Goal: Task Accomplishment & Management: Use online tool/utility

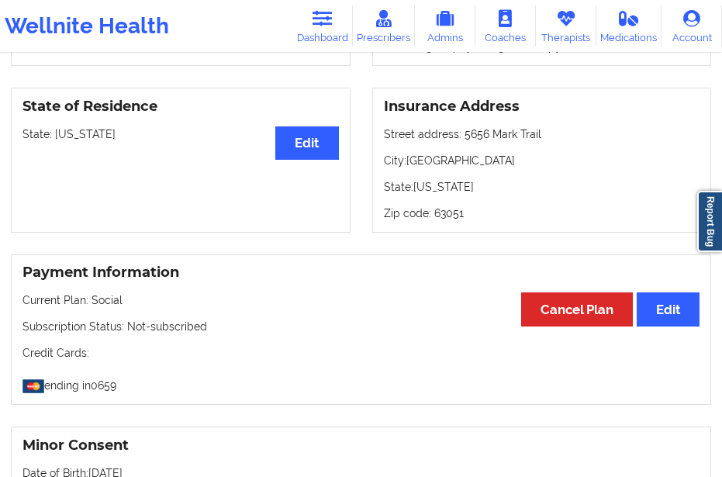
click at [314, 34] on link "Dashboard" at bounding box center [323, 25] width 61 height 41
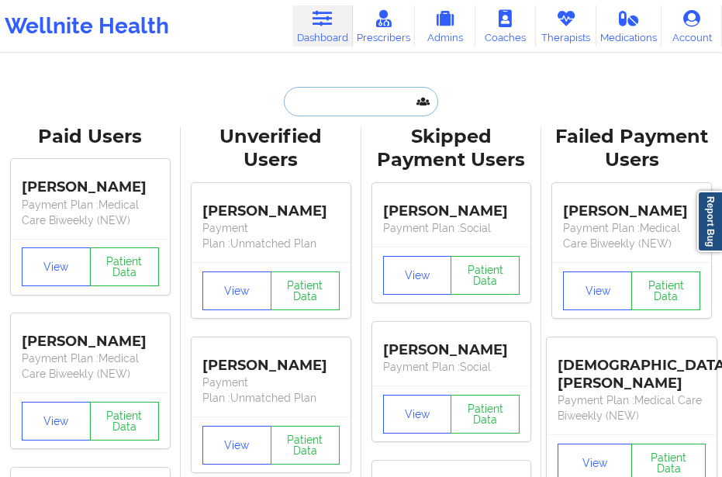
click at [304, 113] on input "text" at bounding box center [361, 101] width 154 height 29
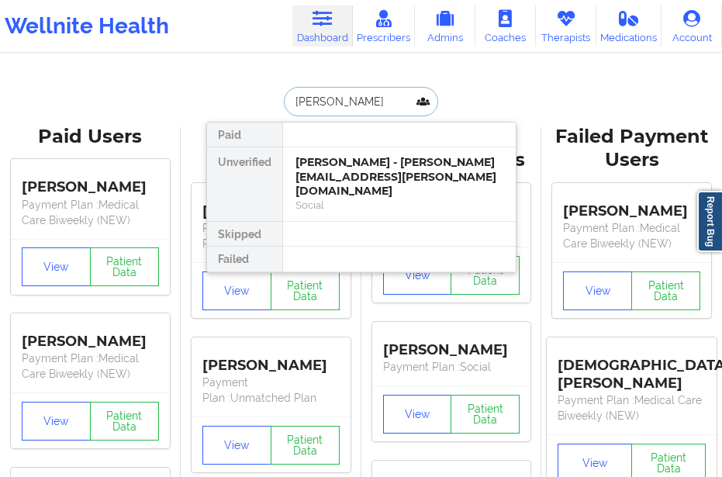
type input "[PERSON_NAME]"
click at [311, 166] on div "[PERSON_NAME] - [PERSON_NAME][EMAIL_ADDRESS][PERSON_NAME][DOMAIN_NAME]" at bounding box center [400, 176] width 208 height 43
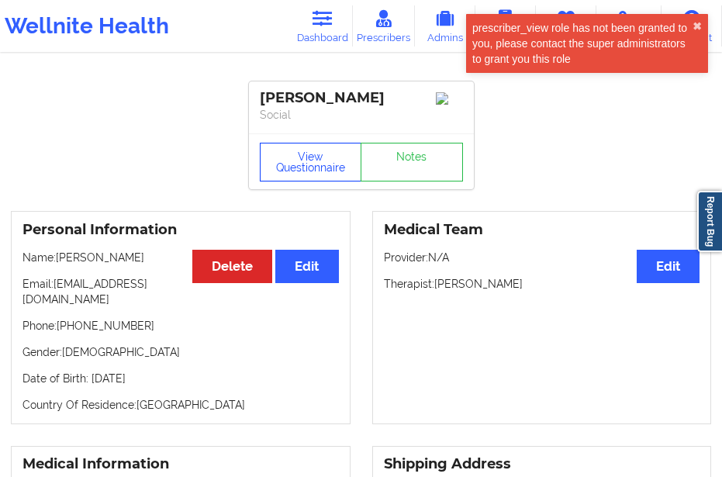
click at [329, 170] on button "View Questionnaire" at bounding box center [311, 162] width 102 height 39
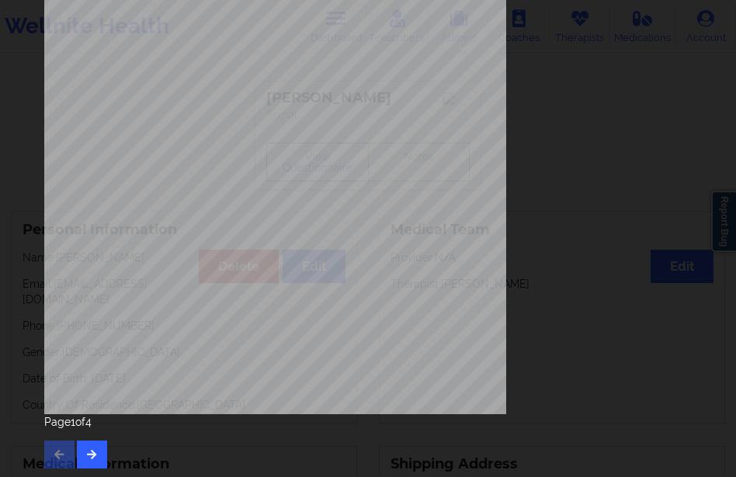
scroll to position [263, 0]
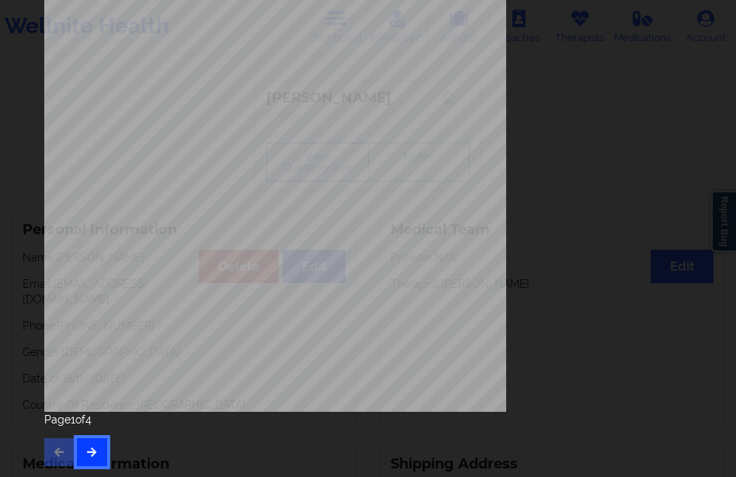
click at [92, 445] on button "button" at bounding box center [92, 452] width 30 height 28
click at [98, 438] on button "button" at bounding box center [92, 452] width 30 height 28
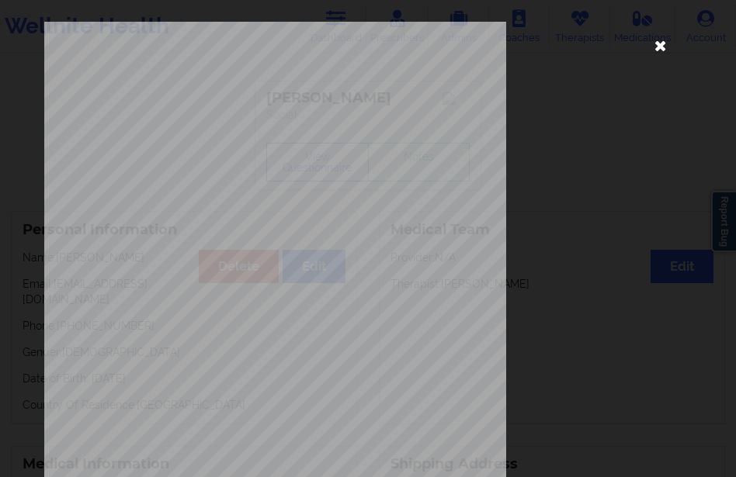
click at [651, 47] on icon at bounding box center [660, 45] width 25 height 25
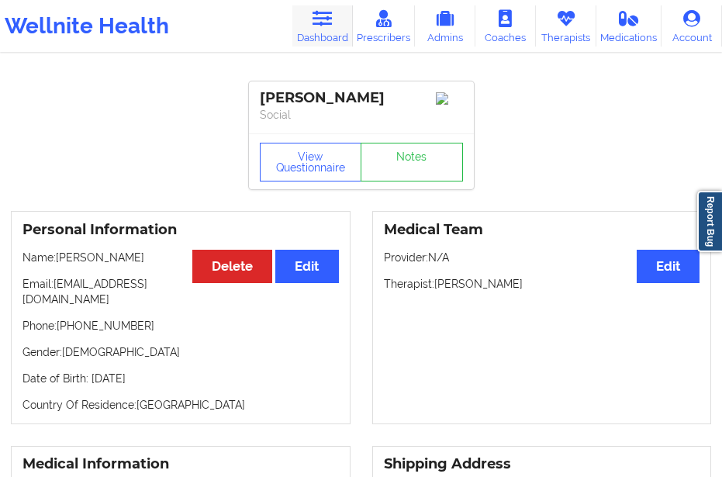
click at [325, 29] on link "Dashboard" at bounding box center [323, 25] width 61 height 41
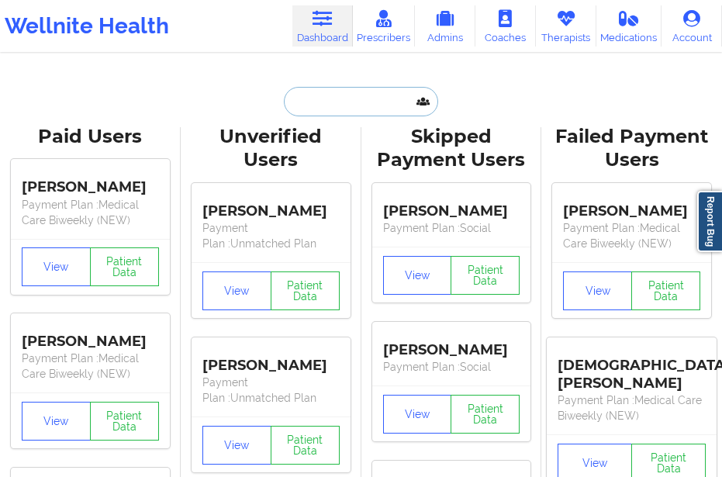
click at [292, 109] on input "text" at bounding box center [361, 101] width 154 height 29
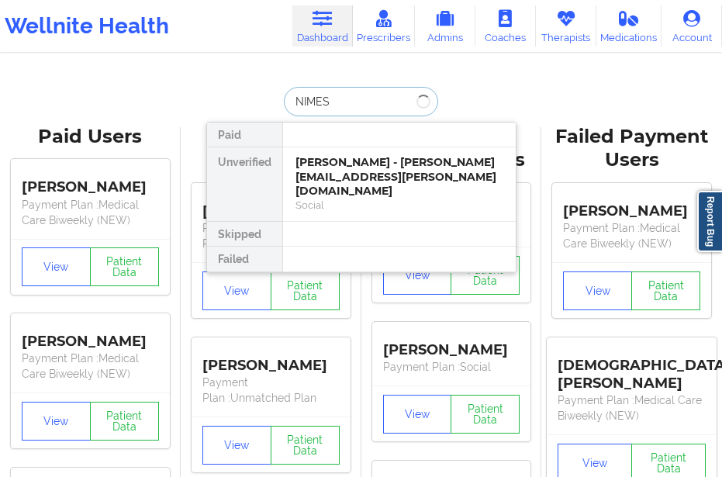
type input "[PERSON_NAME]"
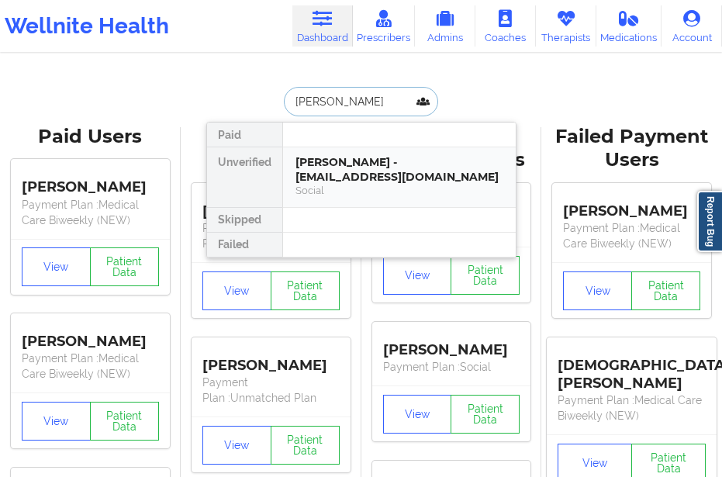
click at [331, 171] on div "[PERSON_NAME] - [EMAIL_ADDRESS][DOMAIN_NAME]" at bounding box center [400, 169] width 208 height 29
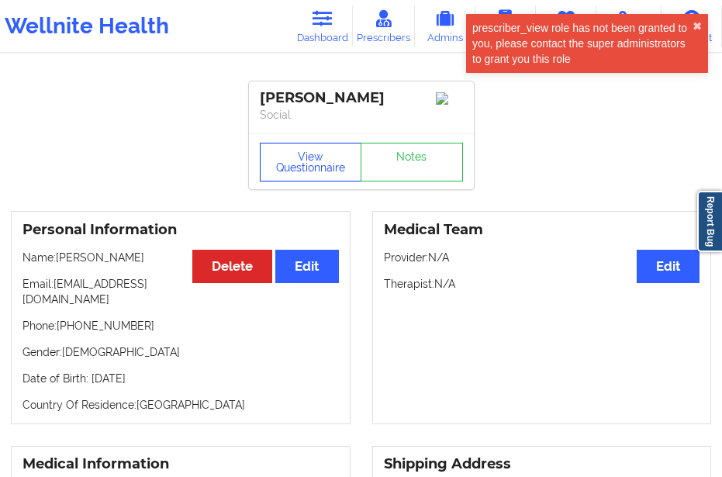
click at [330, 171] on button "View Questionnaire" at bounding box center [311, 162] width 102 height 39
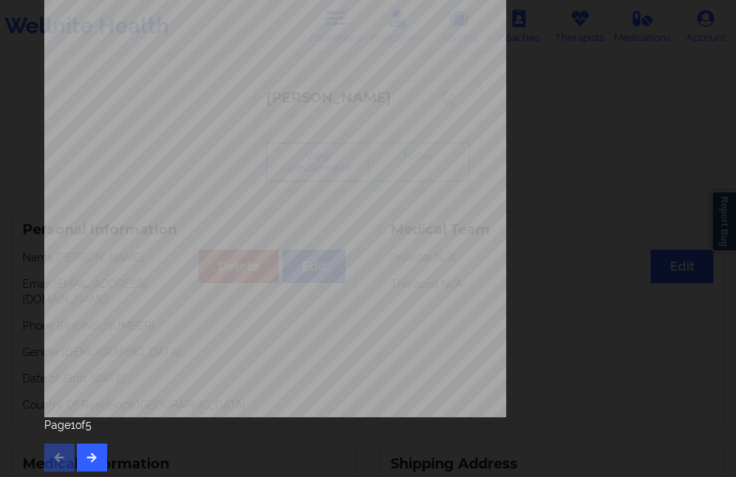
scroll to position [263, 0]
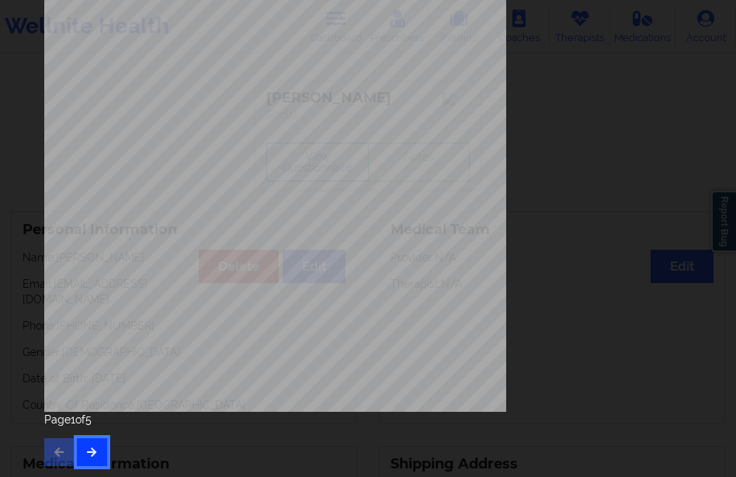
click at [95, 443] on button "button" at bounding box center [92, 452] width 30 height 28
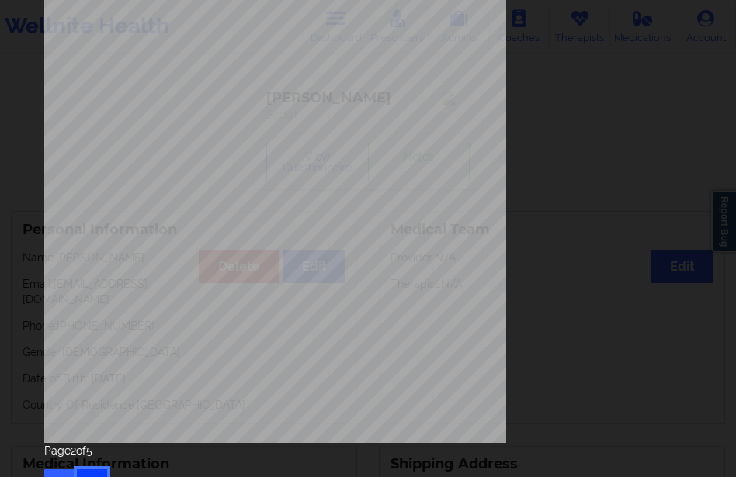
scroll to position [233, 0]
click at [100, 459] on div "Page 2 of 5" at bounding box center [367, 469] width 647 height 54
click at [95, 469] on button "button" at bounding box center [92, 483] width 30 height 28
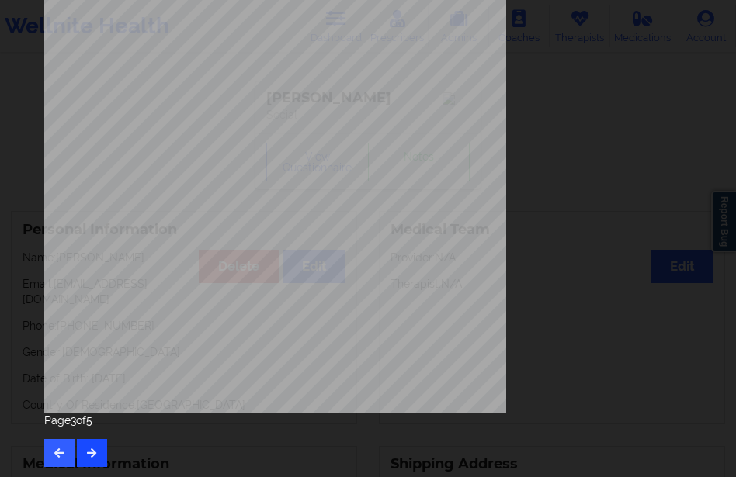
scroll to position [263, 0]
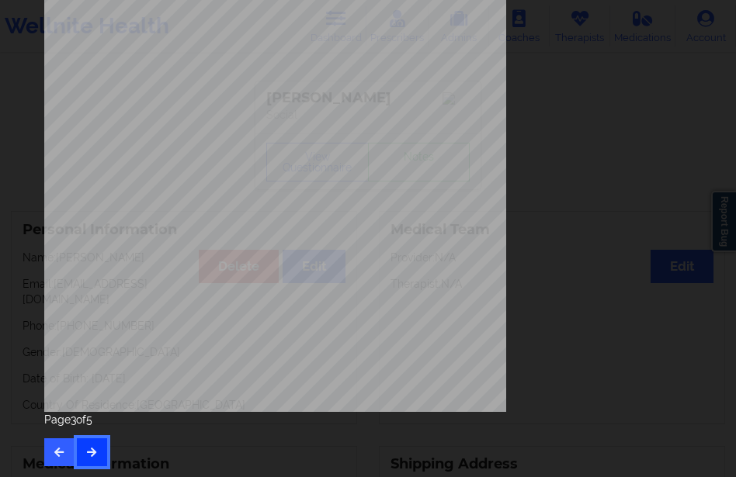
click at [96, 452] on icon "button" at bounding box center [91, 451] width 13 height 9
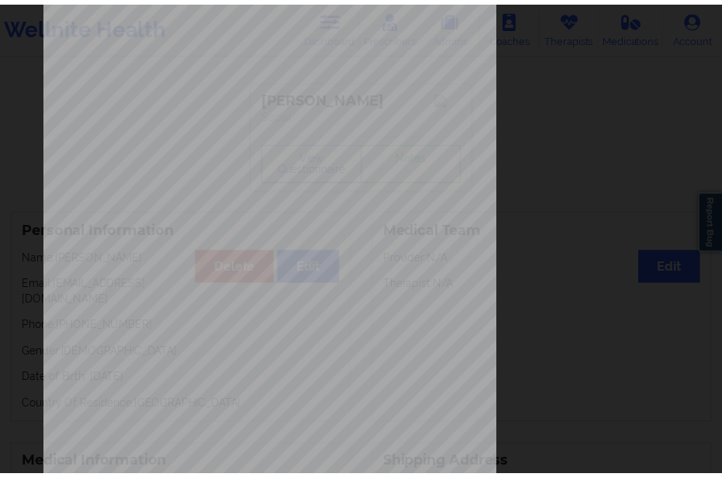
scroll to position [0, 0]
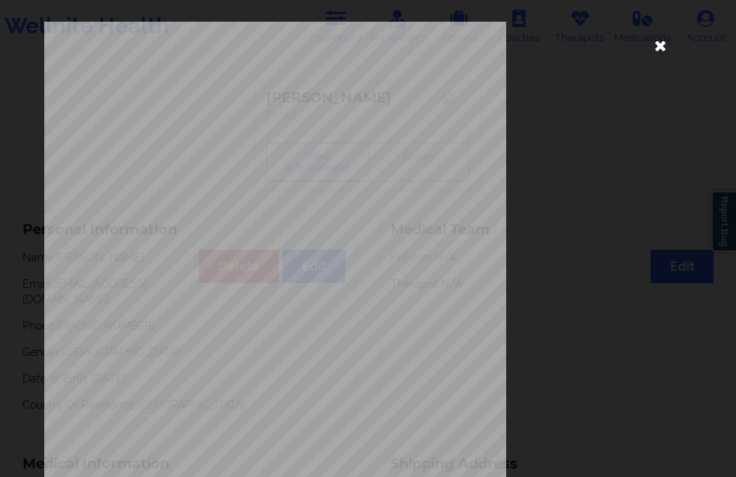
click at [651, 47] on icon at bounding box center [660, 45] width 25 height 25
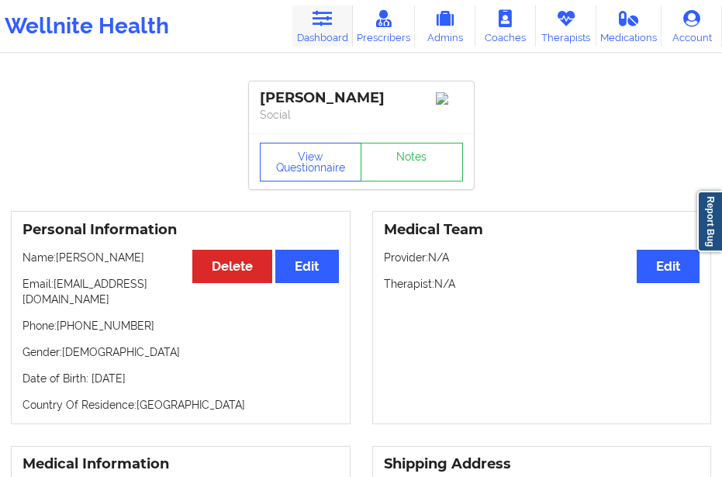
click at [335, 29] on link "Dashboard" at bounding box center [323, 25] width 61 height 41
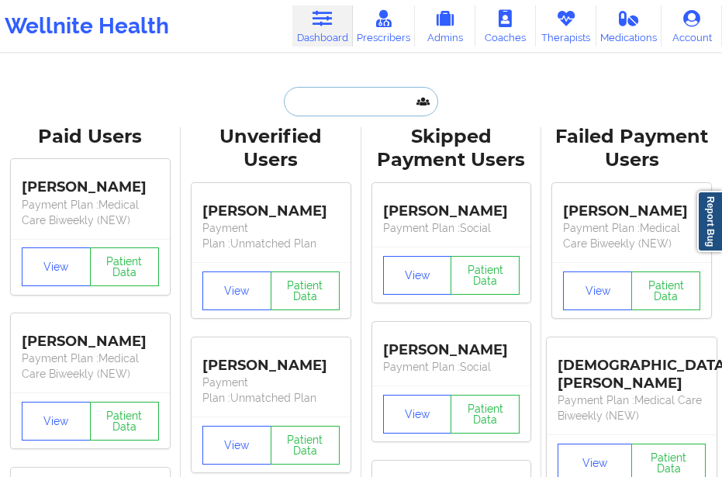
click at [314, 100] on input "text" at bounding box center [361, 101] width 154 height 29
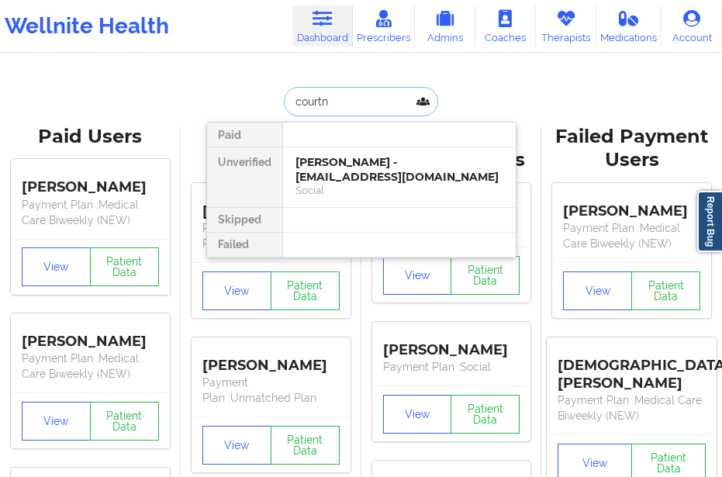
type input "courtne"
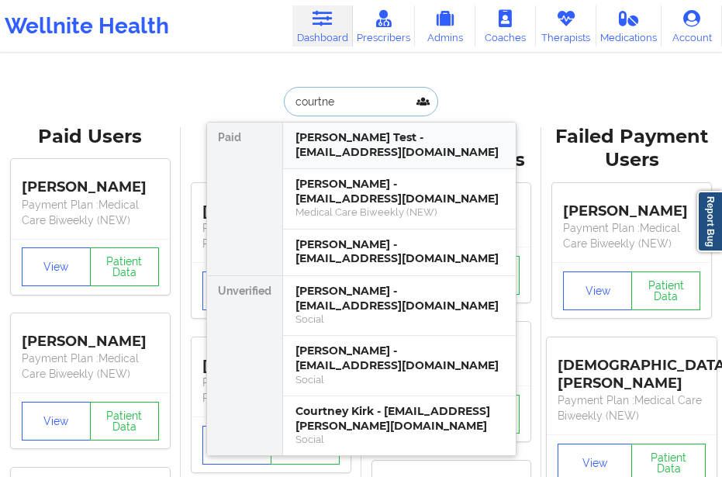
click at [314, 156] on div "[PERSON_NAME] Test - [EMAIL_ADDRESS][DOMAIN_NAME]" at bounding box center [400, 144] width 208 height 29
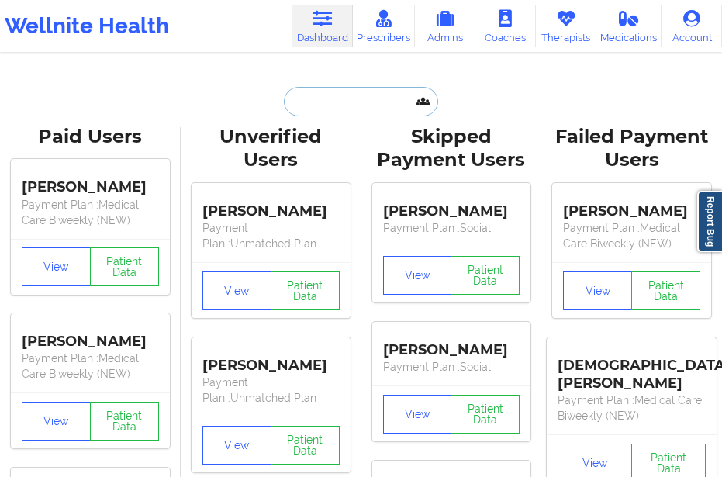
click at [326, 105] on input "text" at bounding box center [361, 101] width 154 height 29
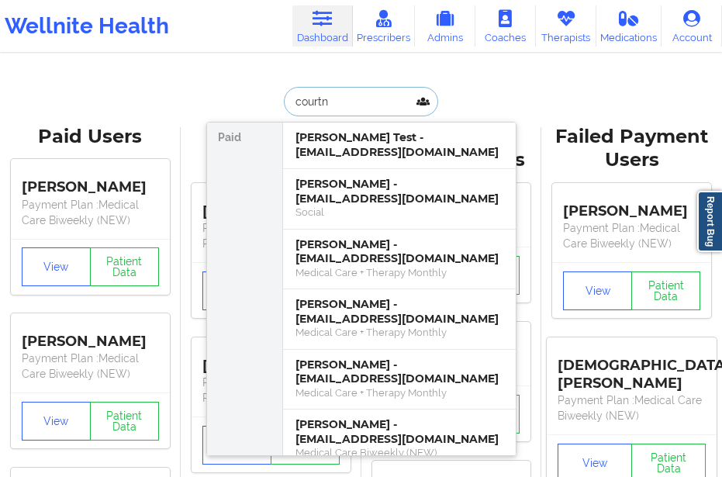
type input "courtne"
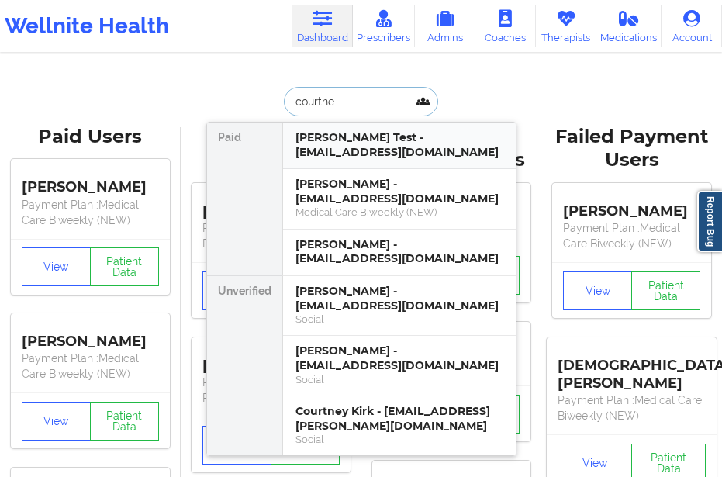
click at [348, 138] on div "[PERSON_NAME] Test - [EMAIL_ADDRESS][DOMAIN_NAME]" at bounding box center [400, 144] width 208 height 29
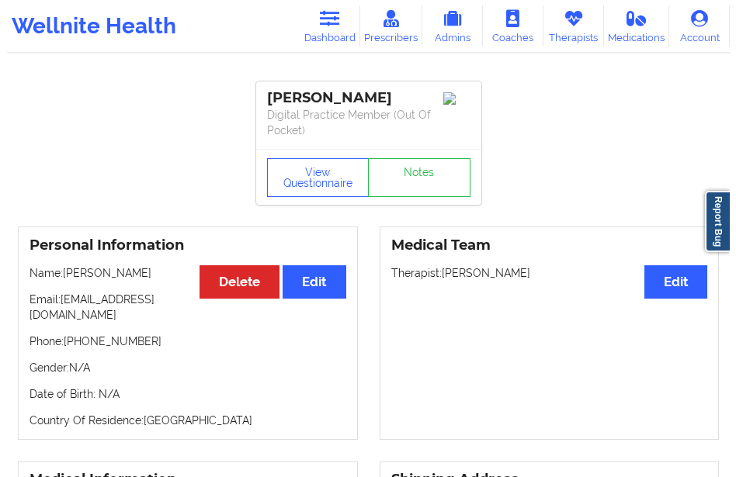
scroll to position [78, 0]
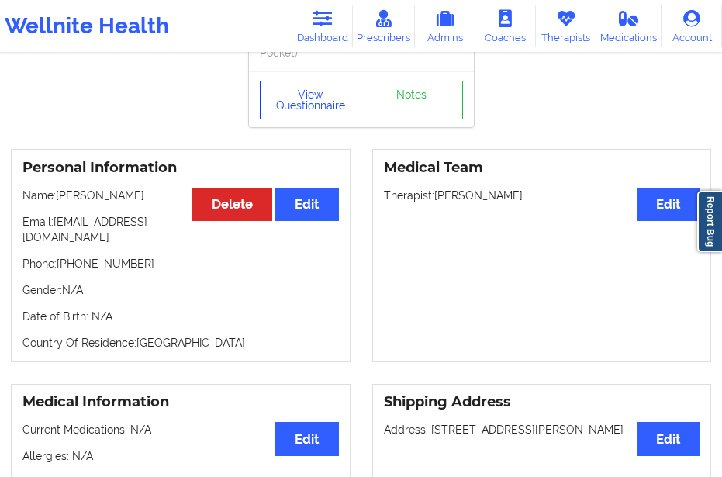
click at [313, 105] on button "View Questionnaire" at bounding box center [311, 100] width 102 height 39
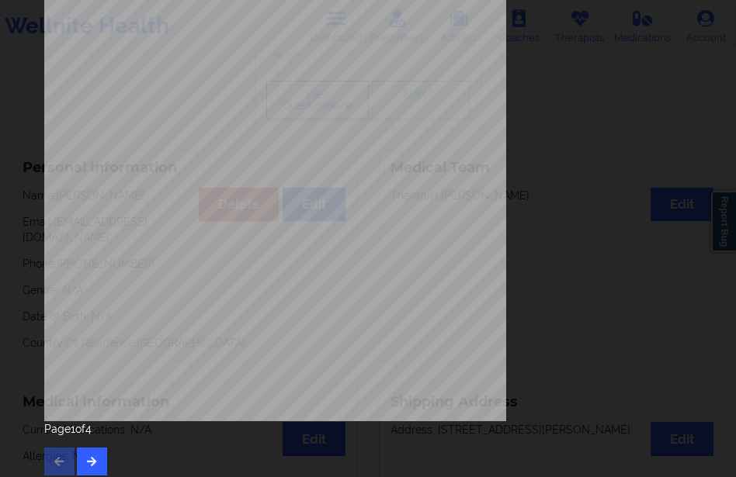
scroll to position [263, 0]
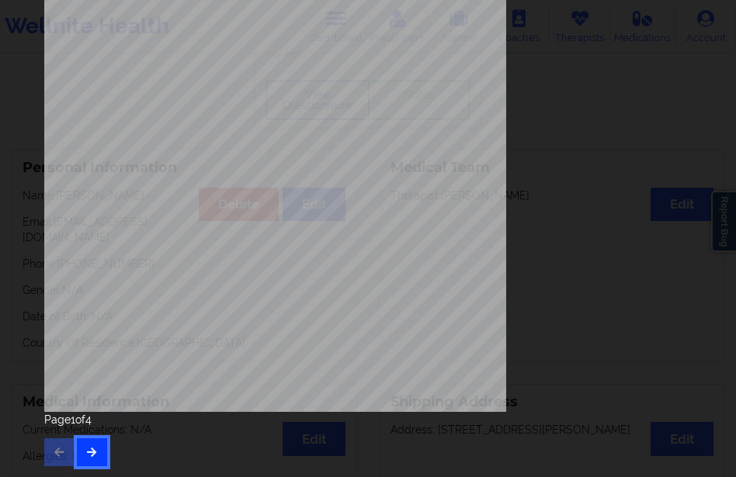
click at [98, 447] on button "button" at bounding box center [92, 452] width 30 height 28
click at [99, 441] on button "button" at bounding box center [92, 452] width 30 height 28
click at [94, 454] on icon "button" at bounding box center [91, 451] width 13 height 9
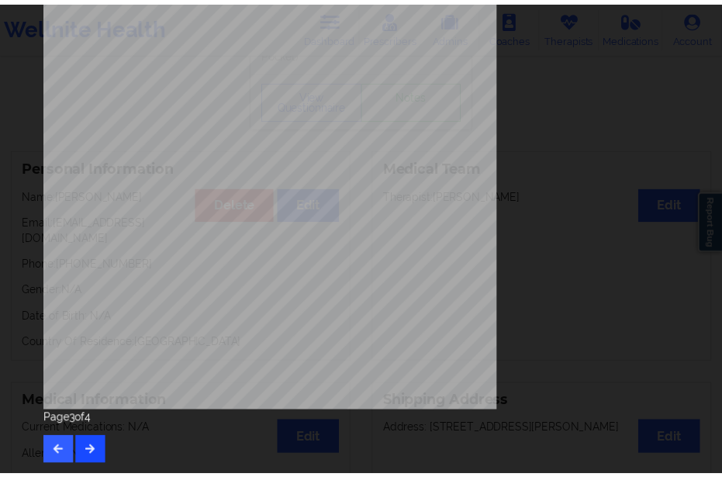
scroll to position [0, 0]
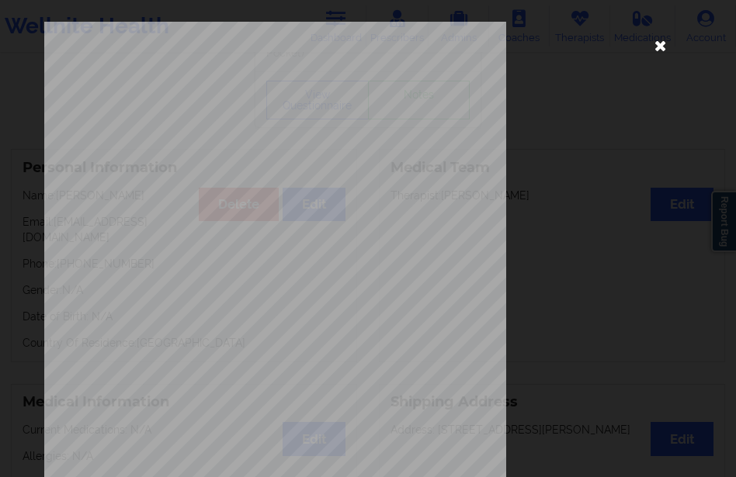
click at [648, 48] on icon at bounding box center [660, 45] width 25 height 25
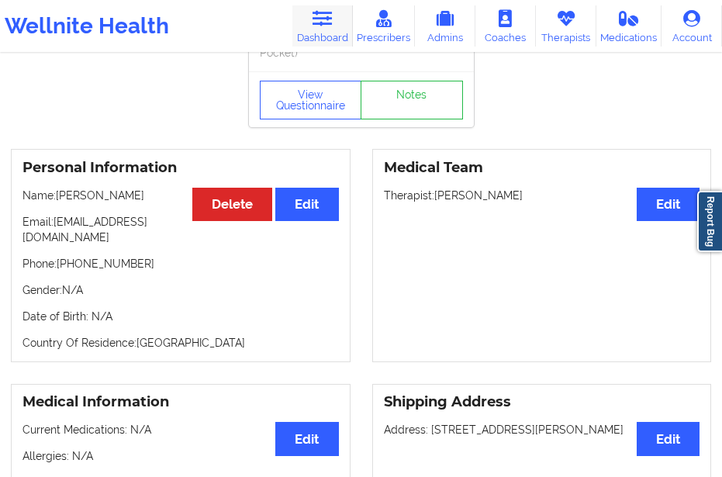
click at [320, 39] on link "Dashboard" at bounding box center [323, 25] width 61 height 41
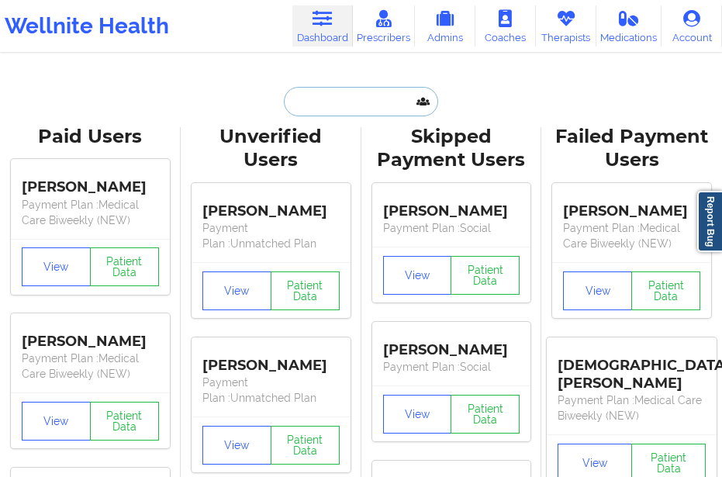
click at [369, 94] on input "text" at bounding box center [361, 101] width 154 height 29
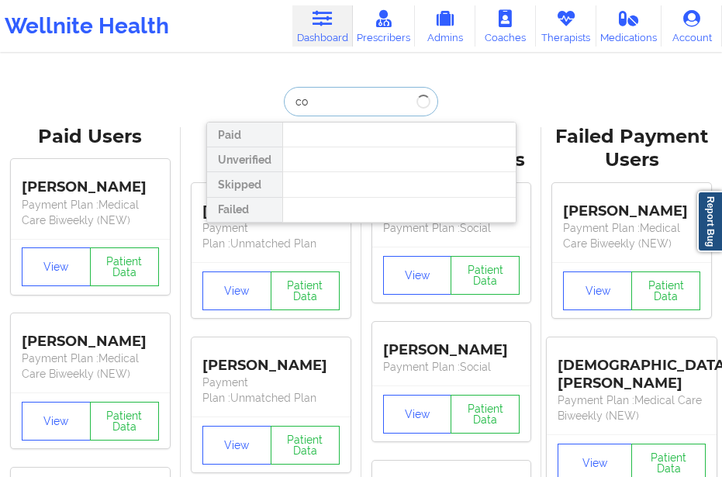
type input "c"
type input "0"
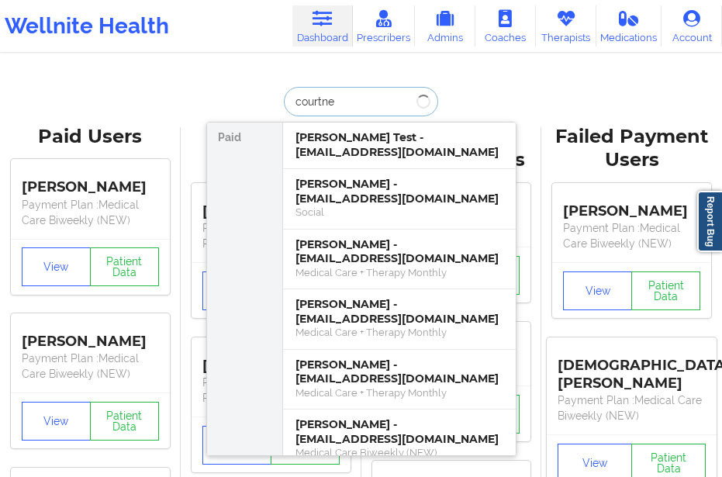
type input "[PERSON_NAME]"
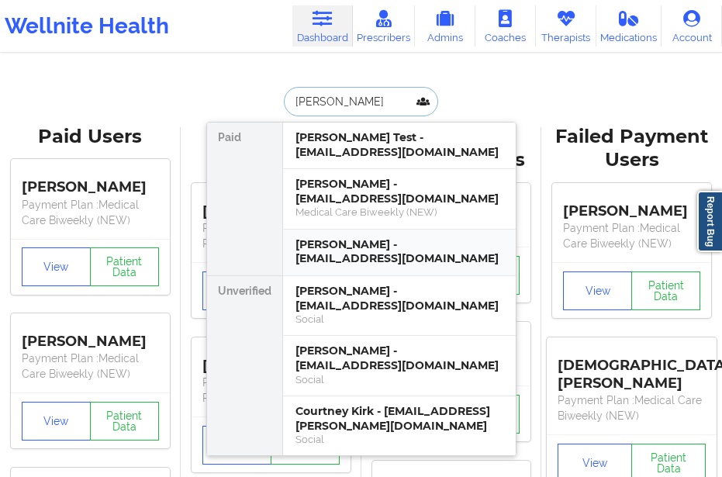
click at [324, 246] on div "[PERSON_NAME] - [EMAIL_ADDRESS][DOMAIN_NAME]" at bounding box center [400, 251] width 208 height 29
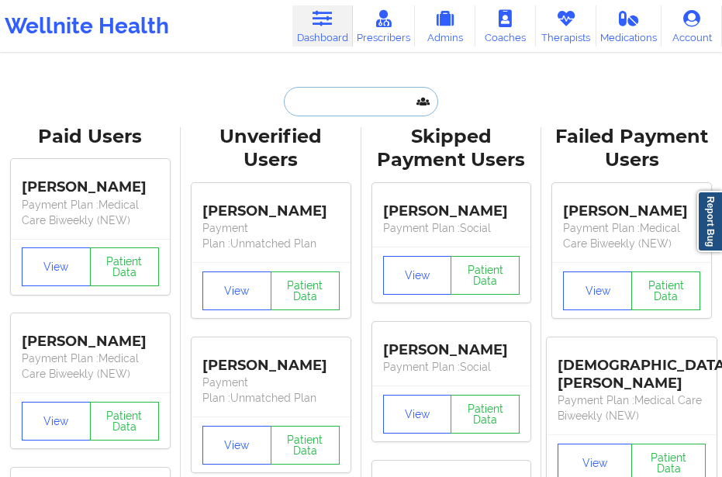
click at [317, 105] on input "text" at bounding box center [361, 101] width 154 height 29
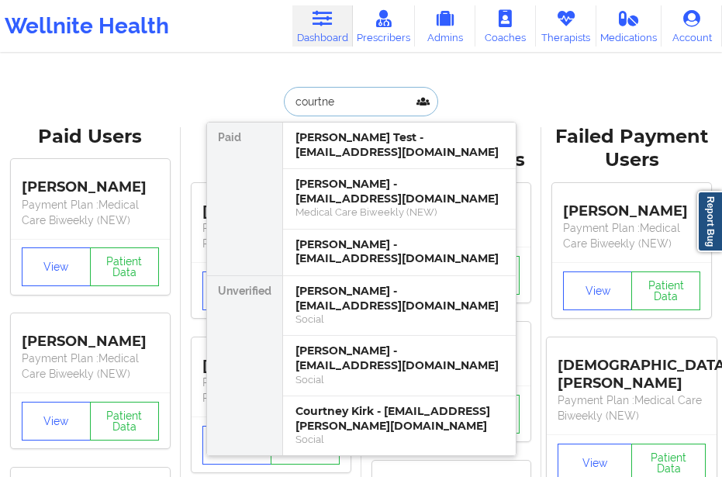
type input "[PERSON_NAME]"
drag, startPoint x: 339, startPoint y: 101, endPoint x: 262, endPoint y: 103, distance: 76.9
click at [262, 103] on div "[PERSON_NAME] [PERSON_NAME] Test - [EMAIL_ADDRESS][DOMAIN_NAME] [PERSON_NAME] -…" at bounding box center [361, 101] width 310 height 29
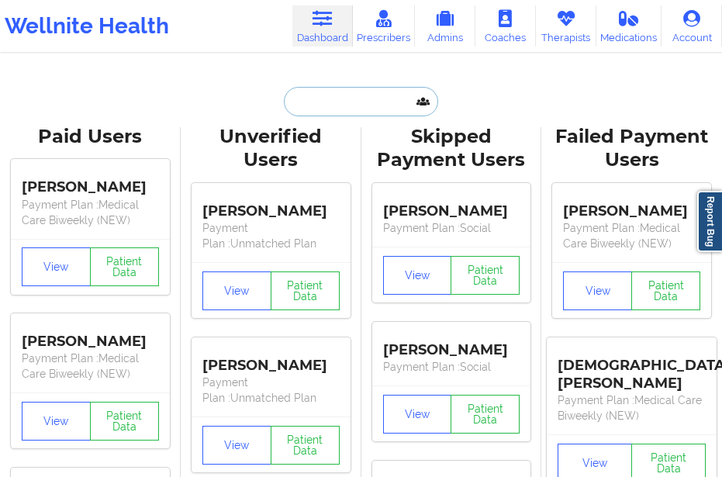
paste input "[PERSON_NAME]"
type input "[PERSON_NAME]"
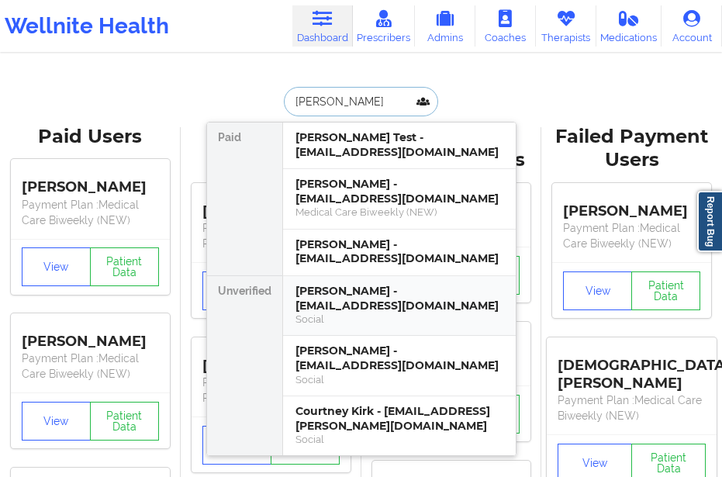
click at [334, 291] on div "[PERSON_NAME] - [EMAIL_ADDRESS][DOMAIN_NAME]" at bounding box center [400, 298] width 208 height 29
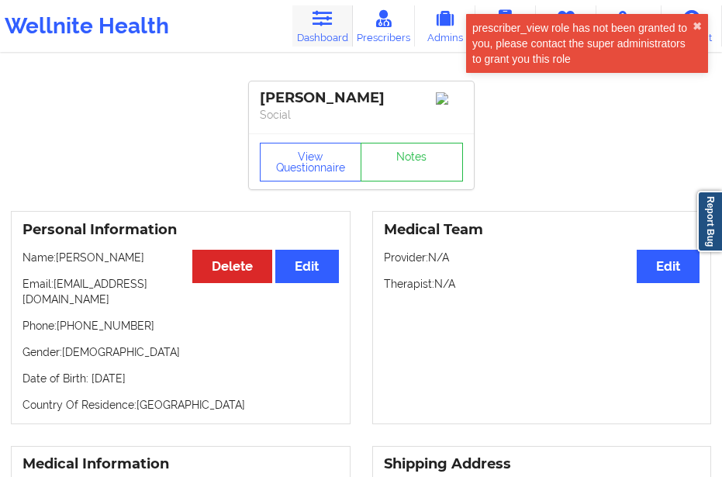
click at [318, 23] on icon at bounding box center [322, 18] width 20 height 17
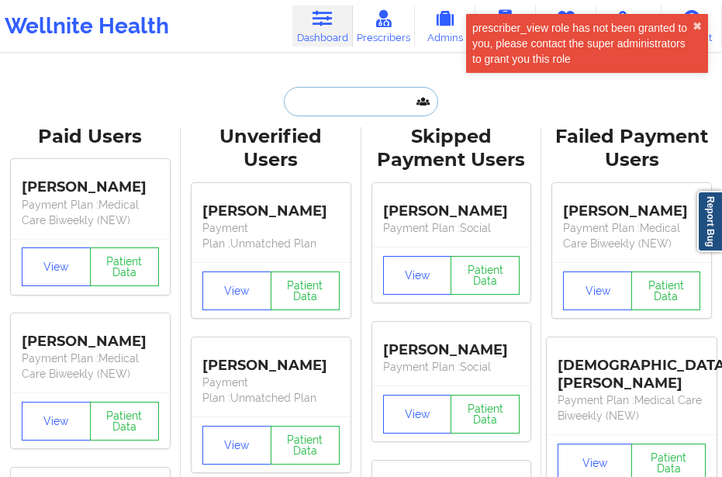
click at [332, 108] on input "text" at bounding box center [361, 101] width 154 height 29
paste input "[PERSON_NAME]"
type input "[PERSON_NAME]"
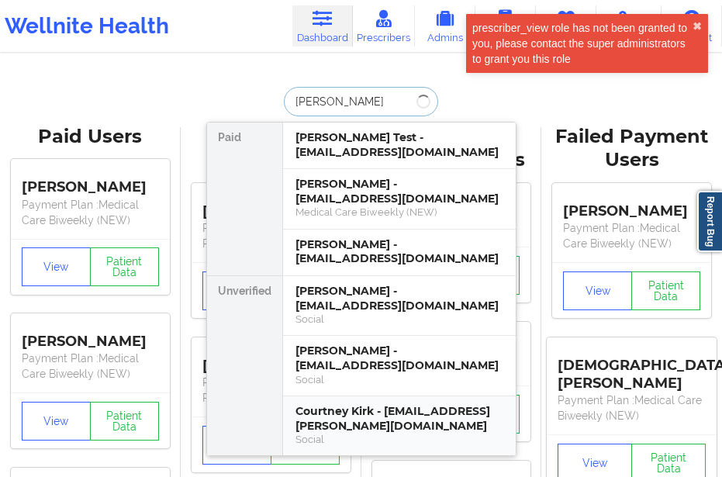
click at [324, 404] on div "Courtney Kirk - [EMAIL_ADDRESS][PERSON_NAME][DOMAIN_NAME]" at bounding box center [400, 418] width 208 height 29
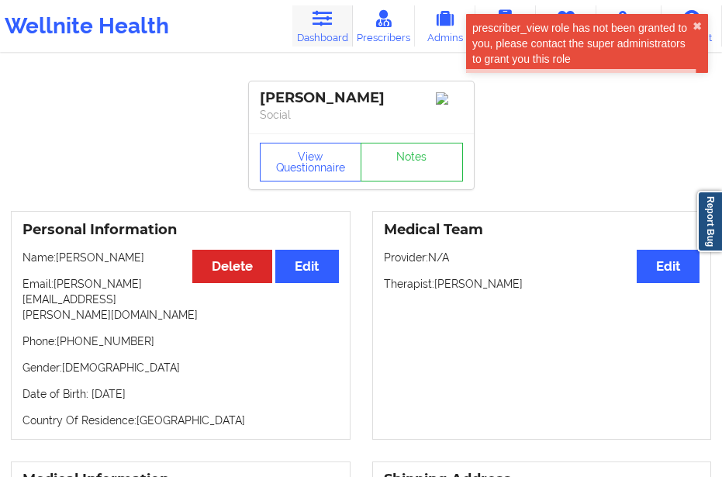
click at [332, 33] on link "Dashboard" at bounding box center [323, 25] width 61 height 41
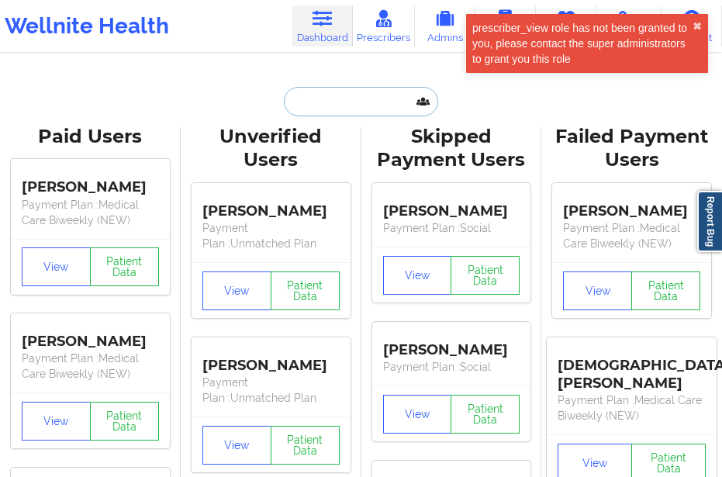
click at [321, 109] on input "text" at bounding box center [361, 101] width 154 height 29
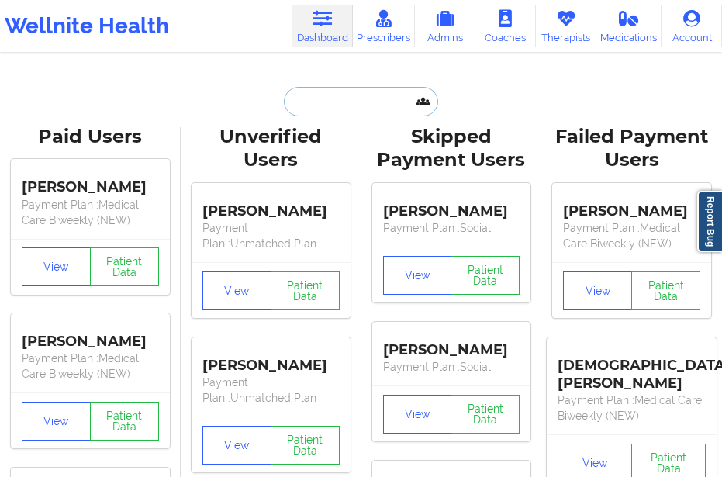
paste input "[PERSON_NAME]"
type input "[PERSON_NAME]"
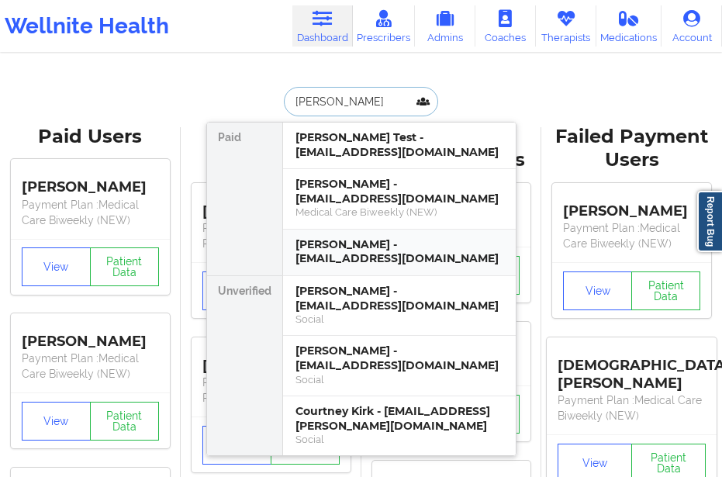
click at [370, 244] on div "[PERSON_NAME] - [EMAIL_ADDRESS][DOMAIN_NAME]" at bounding box center [400, 251] width 208 height 29
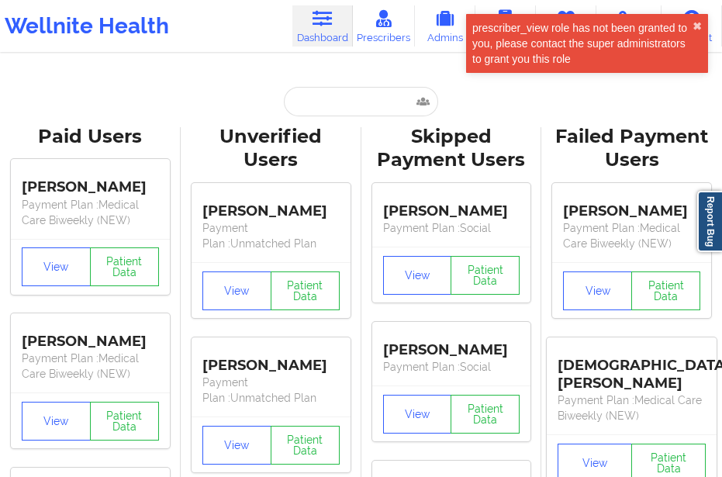
click at [325, 110] on input "text" at bounding box center [361, 101] width 154 height 29
paste input "[PERSON_NAME]"
type input "[PERSON_NAME]"
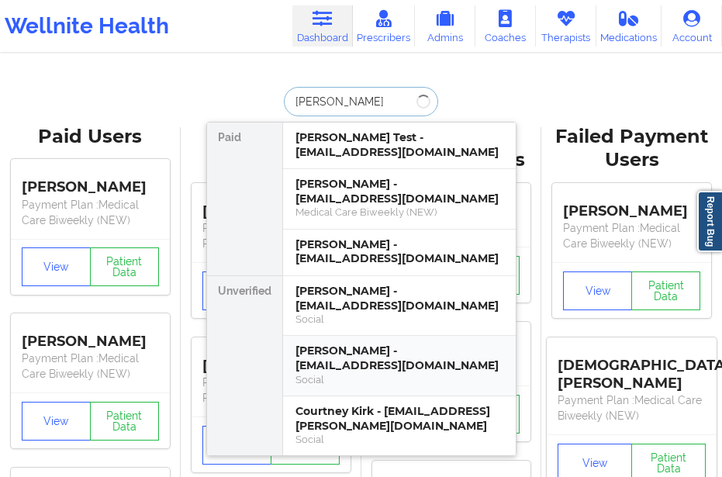
click at [329, 344] on div "[PERSON_NAME] - [EMAIL_ADDRESS][DOMAIN_NAME]" at bounding box center [400, 358] width 208 height 29
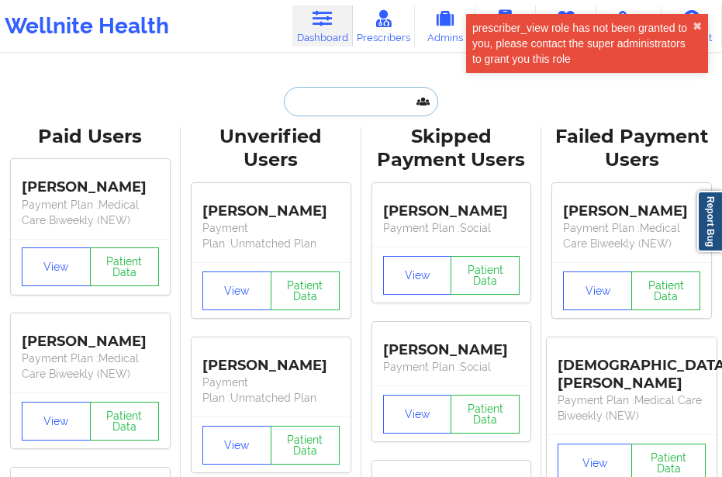
click at [312, 102] on input "text" at bounding box center [361, 101] width 154 height 29
paste input "[PERSON_NAME]"
type input "[PERSON_NAME]"
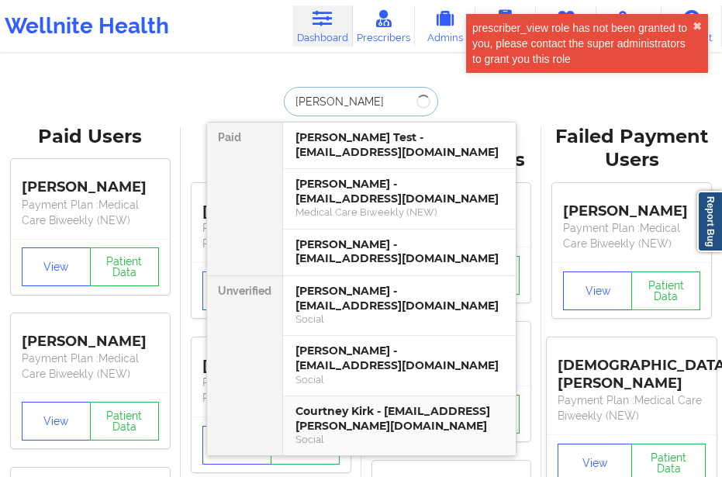
click at [321, 404] on div "Courtney Kirk - [EMAIL_ADDRESS][PERSON_NAME][DOMAIN_NAME]" at bounding box center [400, 418] width 208 height 29
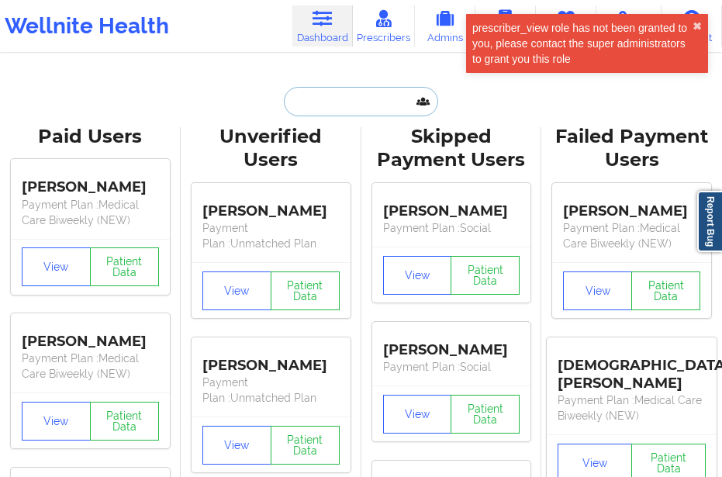
click at [336, 101] on input "text" at bounding box center [361, 101] width 154 height 29
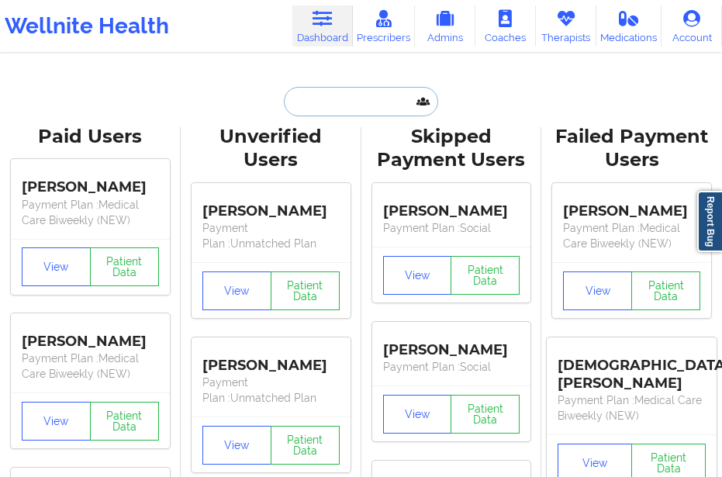
paste input "[PERSON_NAME]"
type input "[PERSON_NAME]"
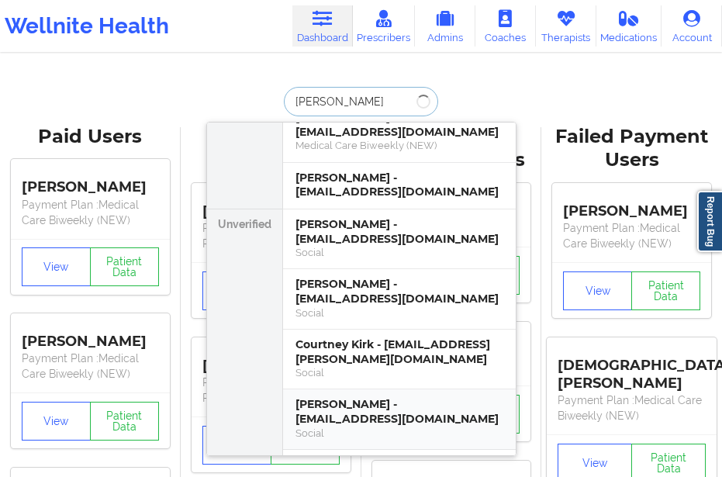
scroll to position [155, 0]
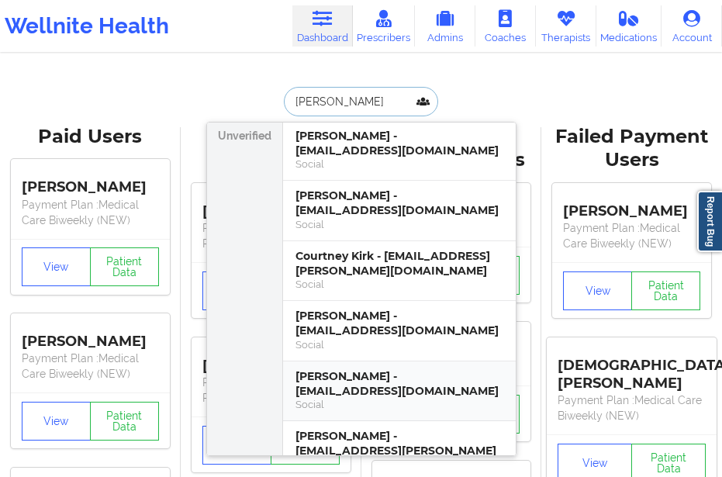
click at [321, 369] on div "[PERSON_NAME] - [EMAIL_ADDRESS][DOMAIN_NAME]" at bounding box center [400, 383] width 208 height 29
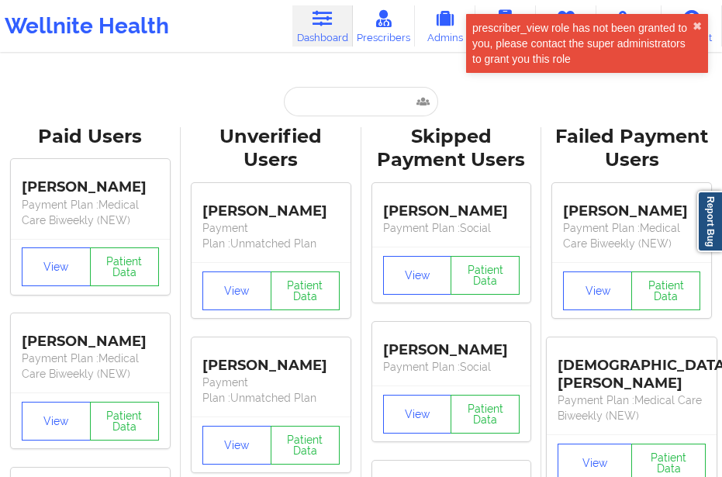
click at [339, 101] on input "text" at bounding box center [361, 101] width 154 height 29
paste input "[PERSON_NAME]"
type input "[PERSON_NAME]"
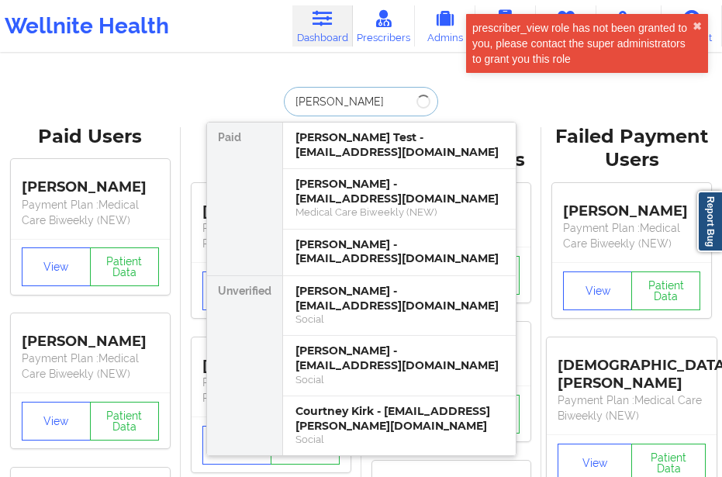
scroll to position [310, 0]
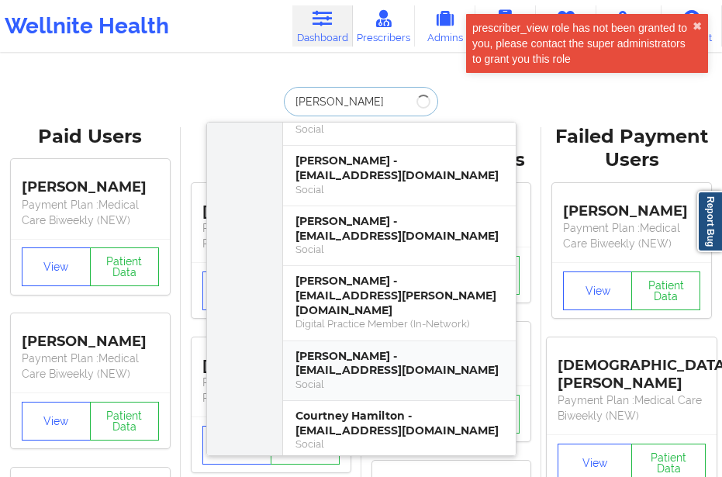
click at [348, 349] on div "[PERSON_NAME] - [EMAIL_ADDRESS][DOMAIN_NAME]" at bounding box center [400, 363] width 208 height 29
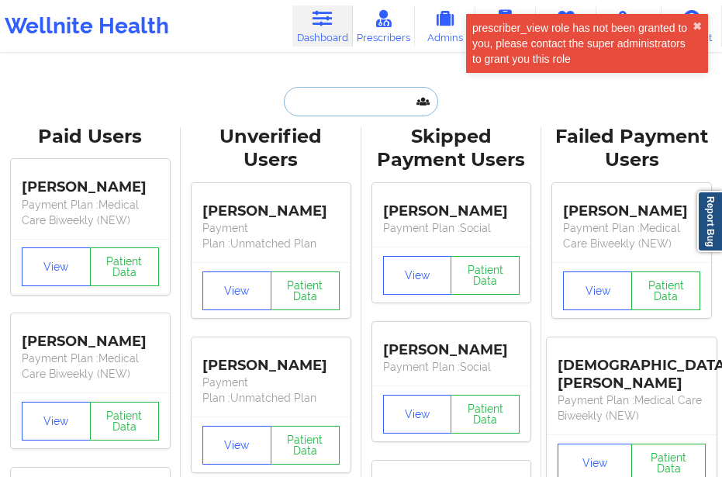
click at [304, 102] on input "text" at bounding box center [361, 101] width 154 height 29
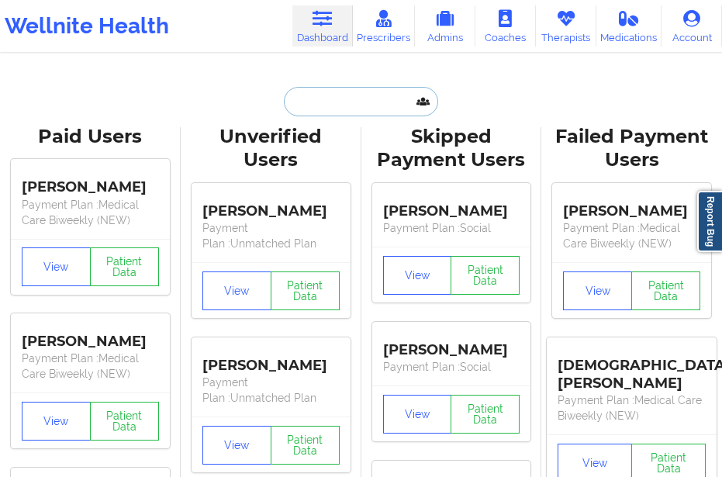
paste input "[PERSON_NAME]"
type input "[PERSON_NAME]"
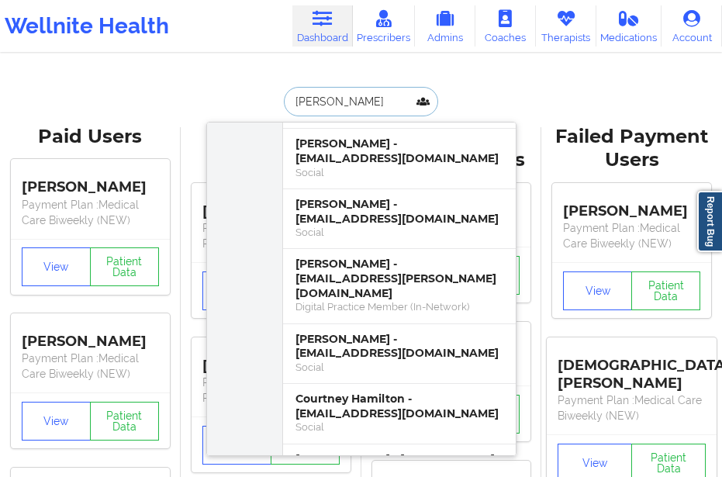
scroll to position [466, 0]
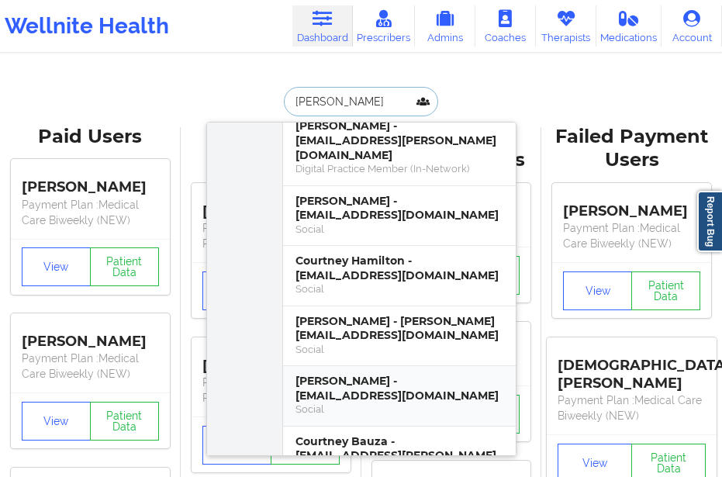
click at [311, 374] on div "[PERSON_NAME] - [EMAIL_ADDRESS][DOMAIN_NAME]" at bounding box center [400, 388] width 208 height 29
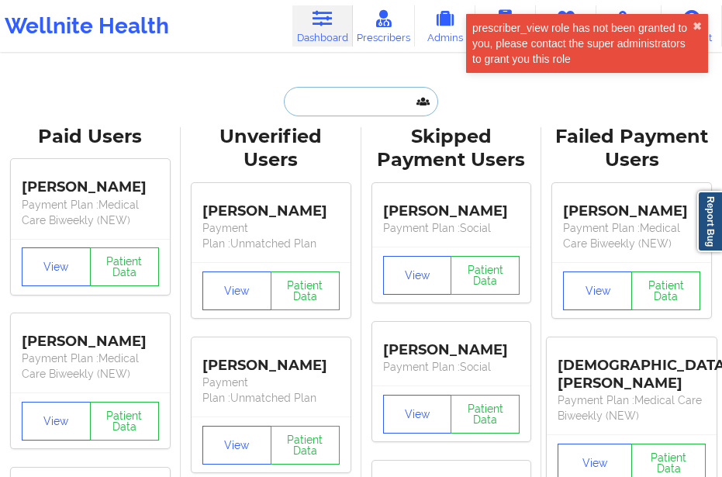
click at [312, 108] on input "text" at bounding box center [361, 101] width 154 height 29
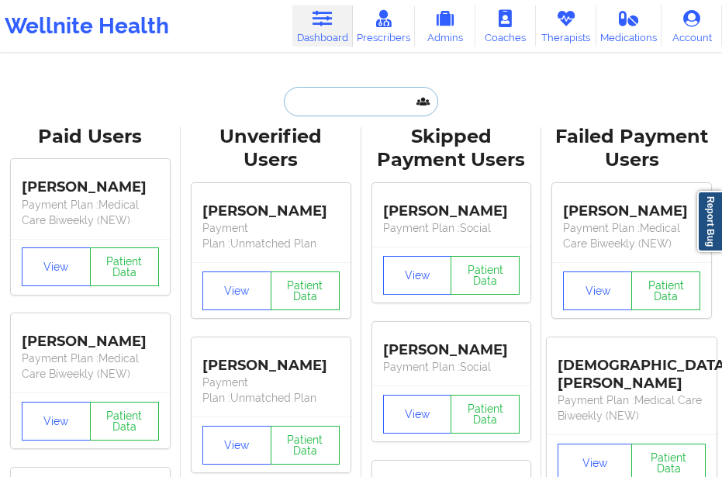
click at [302, 106] on input "text" at bounding box center [361, 101] width 154 height 29
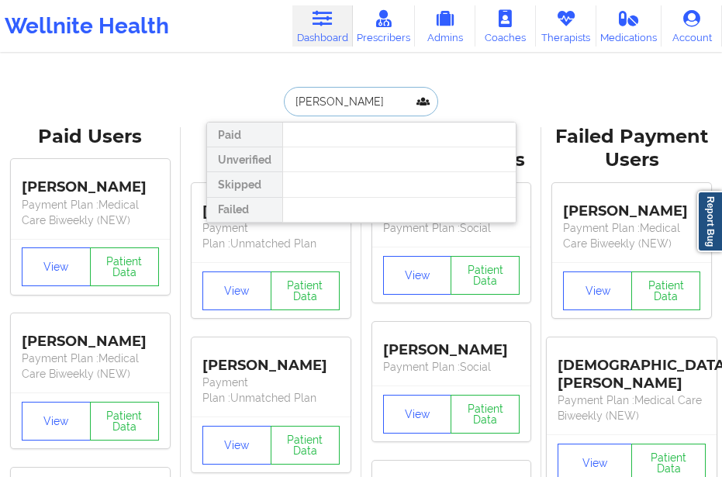
click at [365, 102] on input "[PERSON_NAME]" at bounding box center [361, 101] width 154 height 29
click at [327, 106] on input "[PERSON_NAME]" at bounding box center [361, 101] width 154 height 29
drag, startPoint x: 368, startPoint y: 107, endPoint x: 355, endPoint y: 108, distance: 12.4
click at [355, 108] on input "[PERSON_NAME]" at bounding box center [361, 101] width 154 height 29
type input "APRIL"
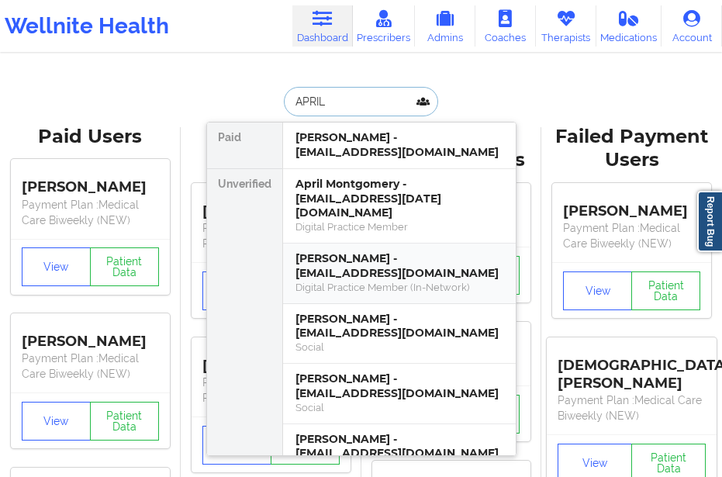
click at [313, 259] on div "[PERSON_NAME] - [EMAIL_ADDRESS][DOMAIN_NAME]" at bounding box center [400, 265] width 208 height 29
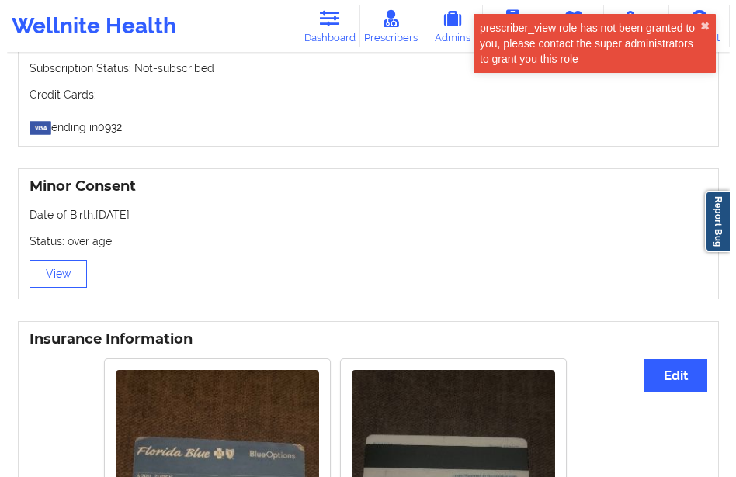
scroll to position [776, 0]
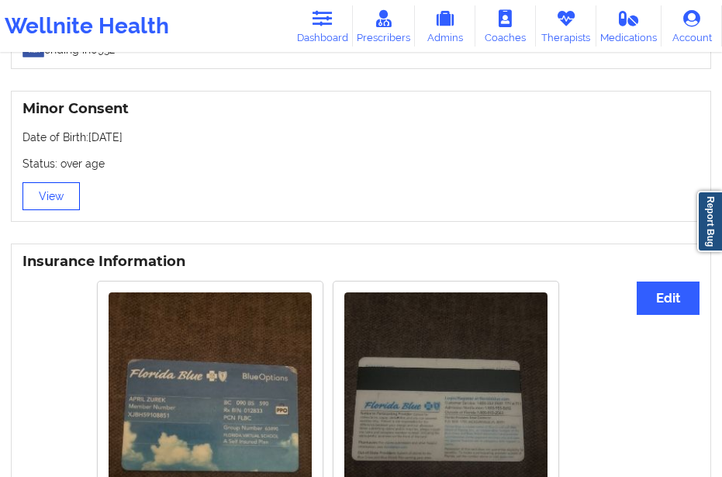
click at [41, 182] on button "View" at bounding box center [51, 196] width 57 height 28
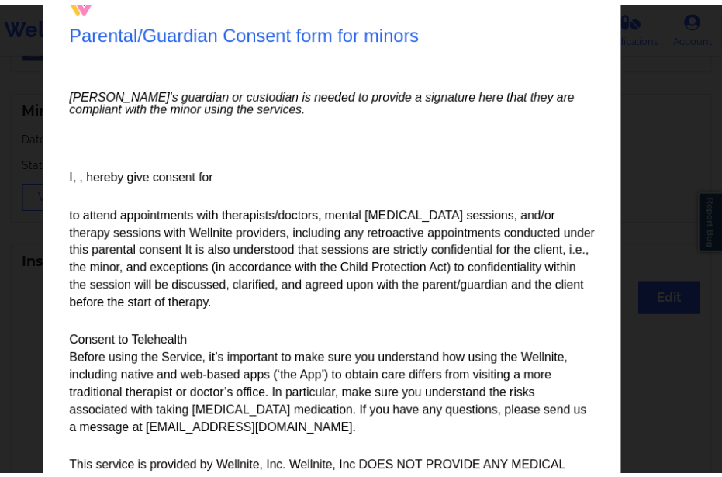
scroll to position [0, 0]
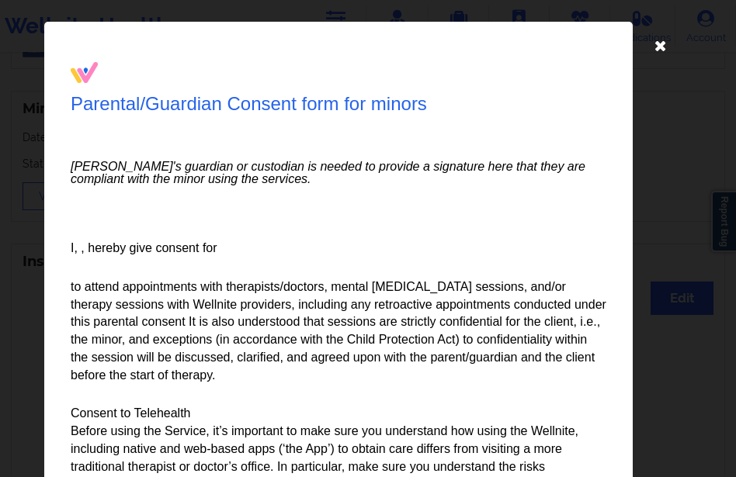
click at [658, 46] on icon at bounding box center [660, 45] width 25 height 25
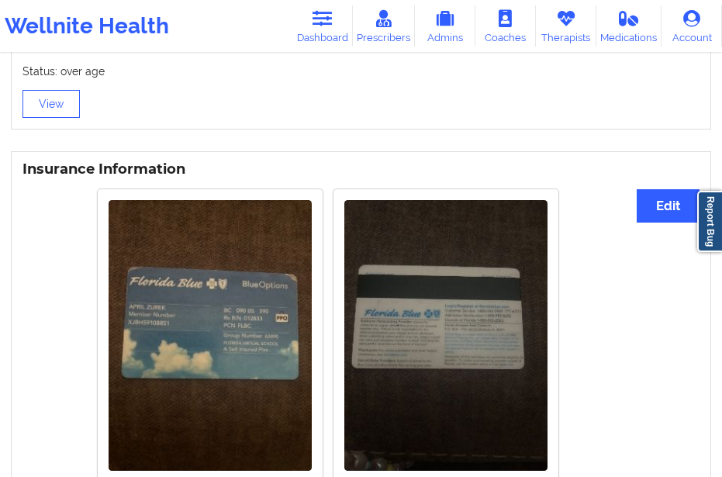
scroll to position [982, 0]
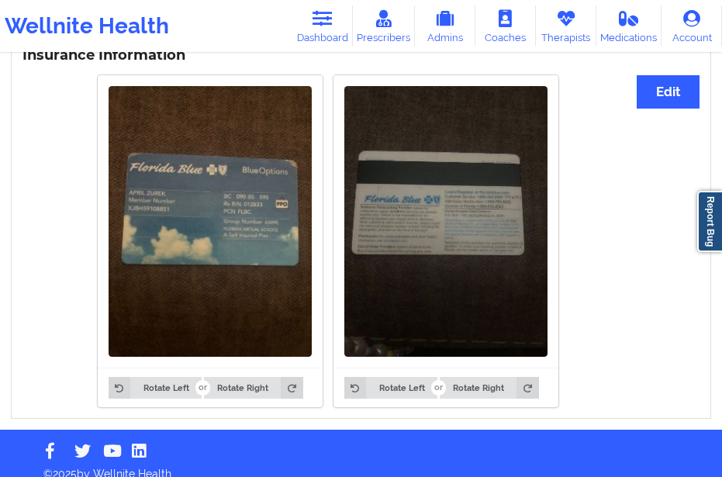
click at [268, 275] on img at bounding box center [210, 221] width 203 height 271
click at [279, 245] on img at bounding box center [210, 221] width 203 height 271
click at [410, 251] on img at bounding box center [446, 221] width 203 height 271
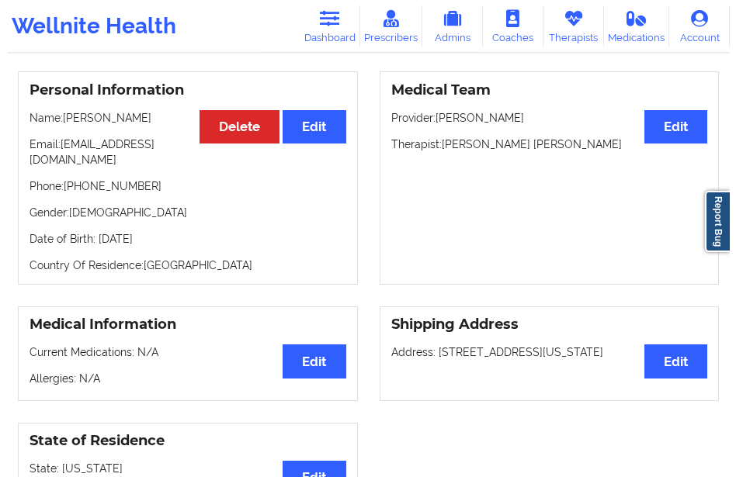
scroll to position [0, 0]
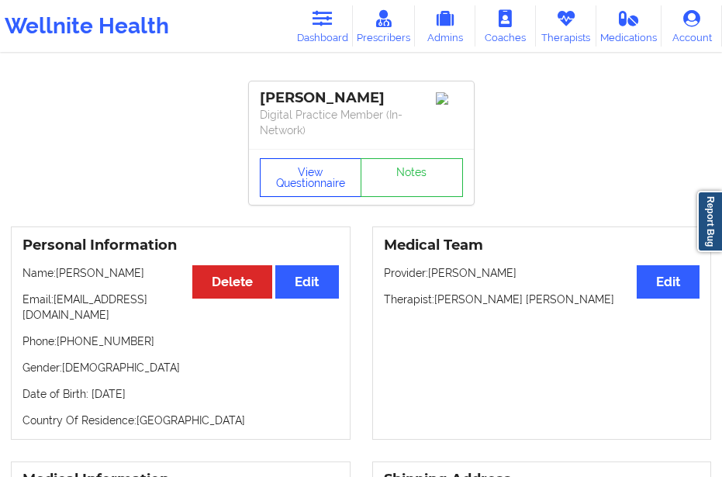
click at [317, 173] on button "View Questionnaire" at bounding box center [311, 177] width 102 height 39
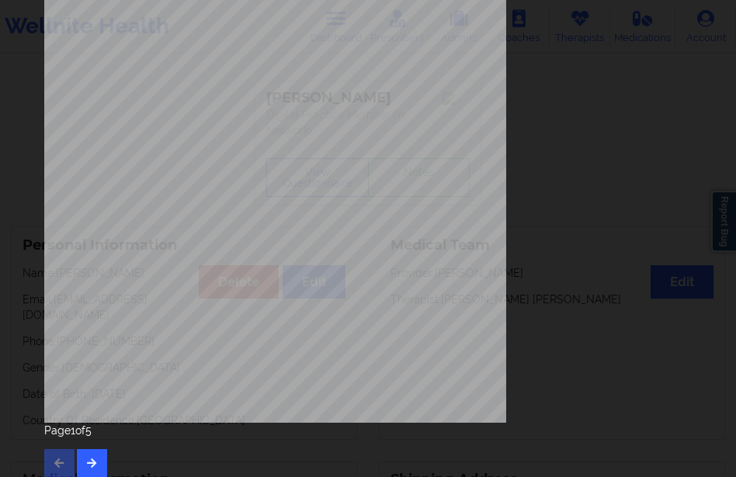
scroll to position [263, 0]
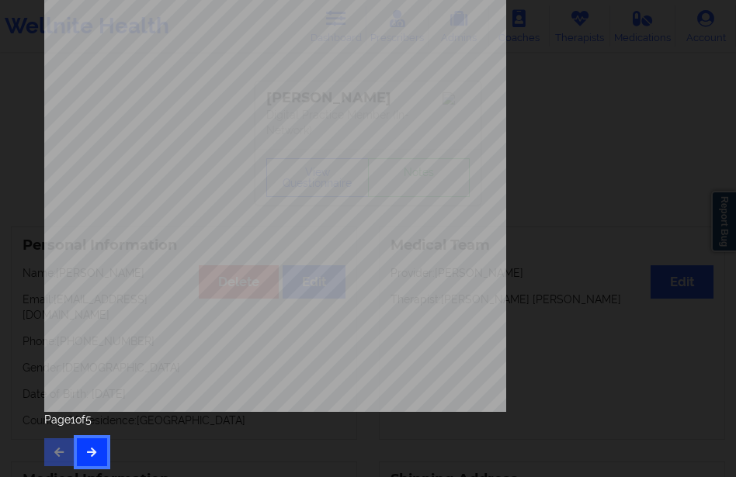
click at [80, 452] on button "button" at bounding box center [92, 452] width 30 height 28
click at [89, 442] on button "button" at bounding box center [92, 452] width 30 height 28
click at [97, 443] on button "button" at bounding box center [92, 452] width 30 height 28
click at [105, 444] on button "button" at bounding box center [92, 452] width 30 height 28
click at [81, 447] on div "Page 5 of 5" at bounding box center [367, 439] width 647 height 54
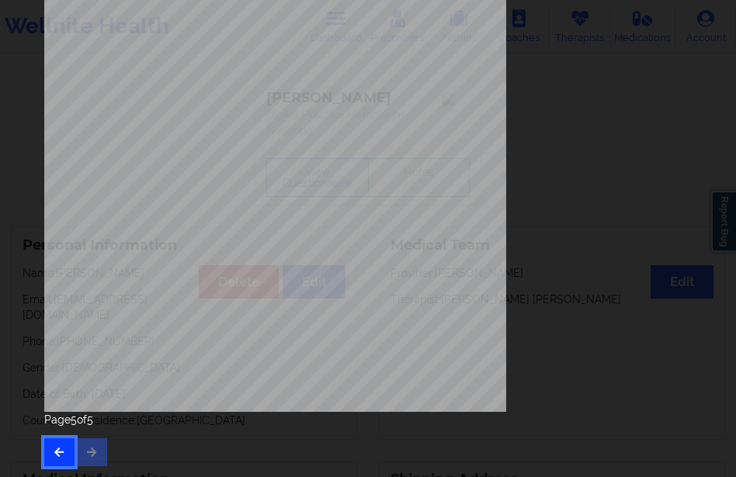
click at [67, 454] on button "button" at bounding box center [59, 452] width 30 height 28
click at [62, 450] on icon "button" at bounding box center [59, 451] width 13 height 9
click at [92, 448] on icon "button" at bounding box center [91, 451] width 13 height 9
click at [71, 445] on button "button" at bounding box center [59, 452] width 30 height 28
click at [67, 445] on button "button" at bounding box center [59, 452] width 30 height 28
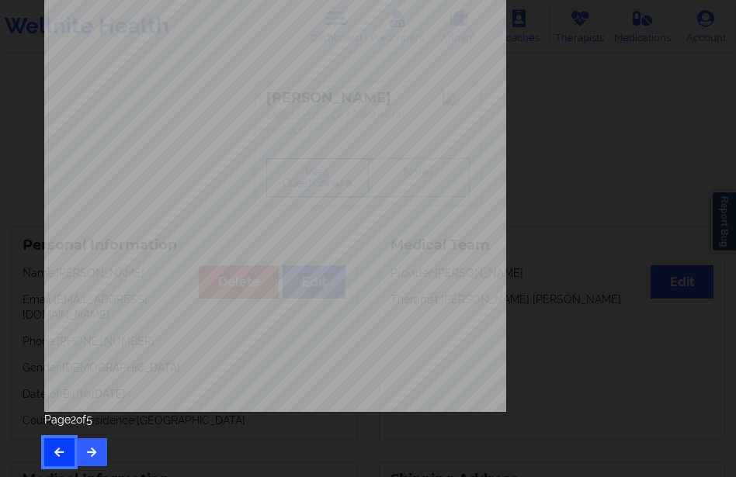
click at [67, 445] on button "button" at bounding box center [59, 452] width 30 height 28
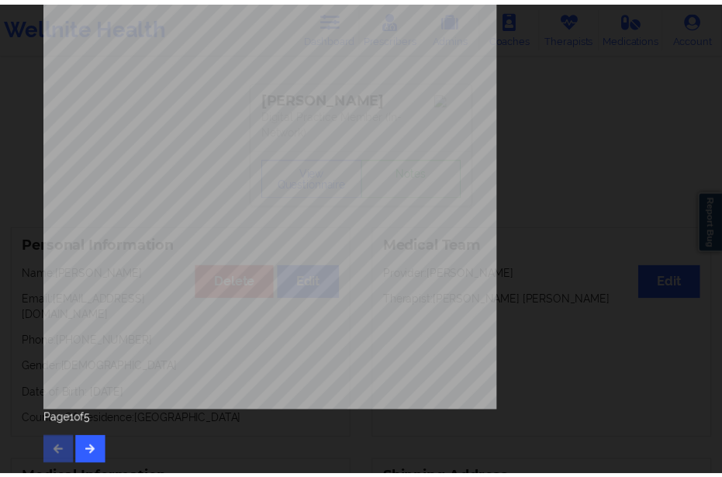
scroll to position [30, 0]
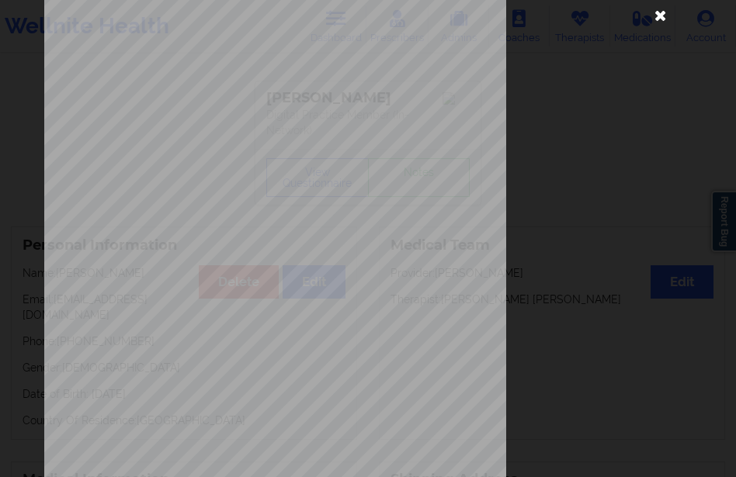
click at [653, 16] on icon at bounding box center [660, 14] width 25 height 25
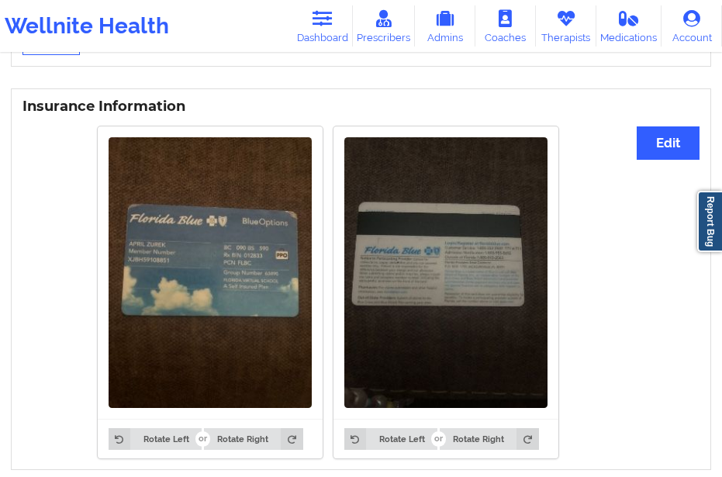
scroll to position [776, 0]
